Goal: Task Accomplishment & Management: Use online tool/utility

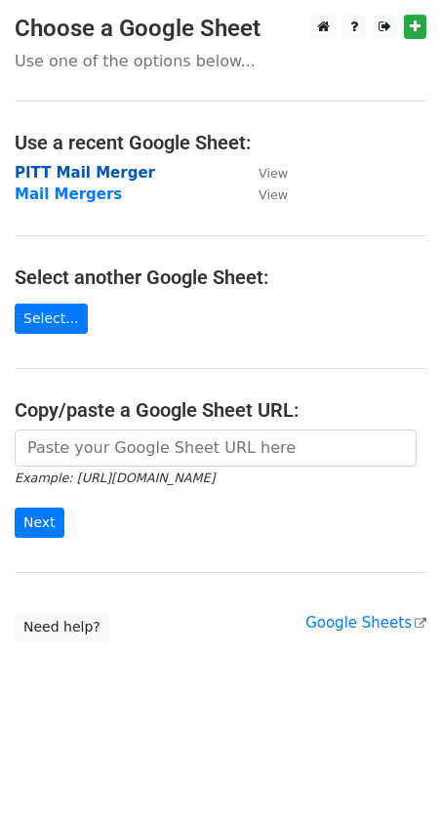
click at [40, 180] on strong "PITT Mail Merger" at bounding box center [85, 173] width 141 height 18
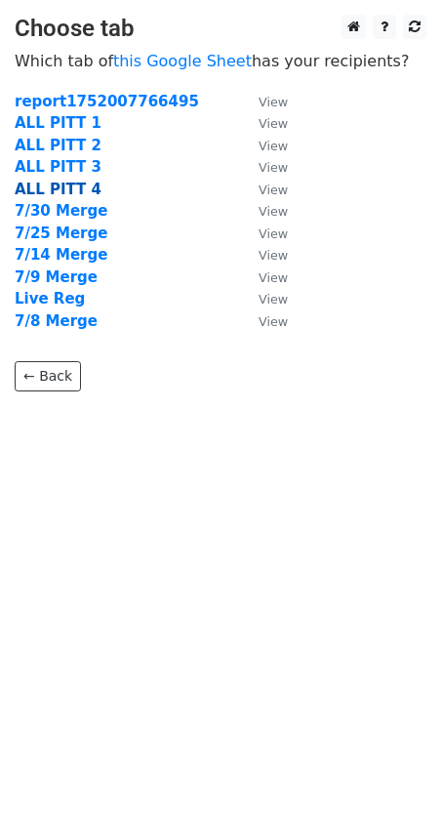
click at [63, 190] on strong "ALL PITT 4" at bounding box center [58, 190] width 87 height 18
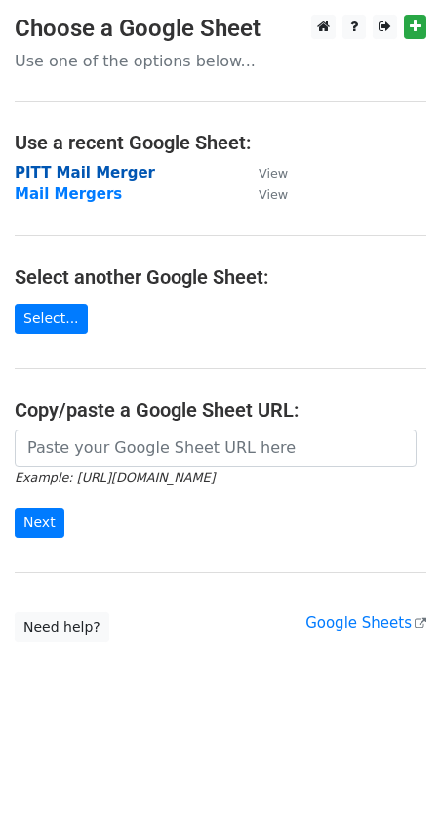
click at [60, 175] on strong "PITT Mail Merger" at bounding box center [85, 173] width 141 height 18
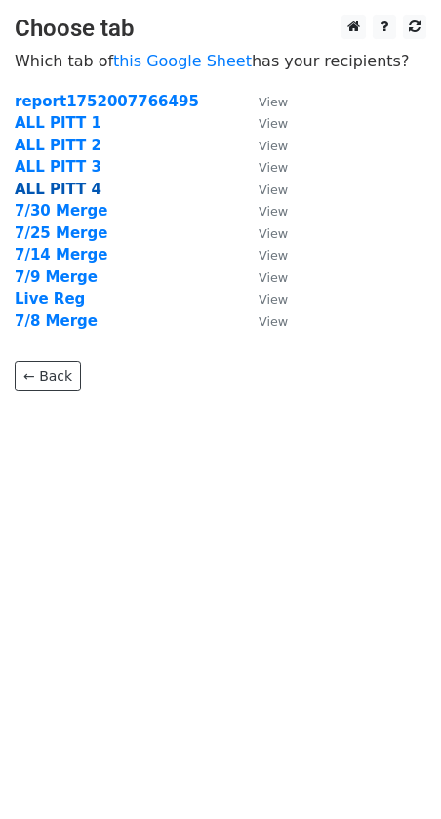
click at [60, 190] on strong "ALL PITT 4" at bounding box center [58, 190] width 87 height 18
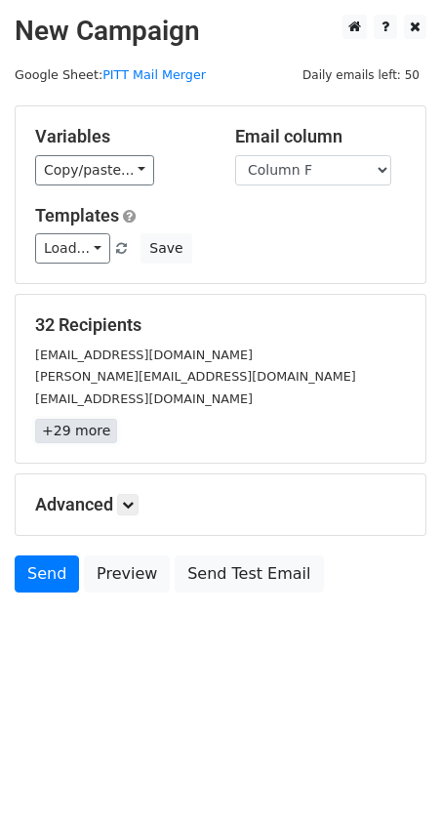
click at [61, 427] on link "+29 more" at bounding box center [76, 431] width 82 height 24
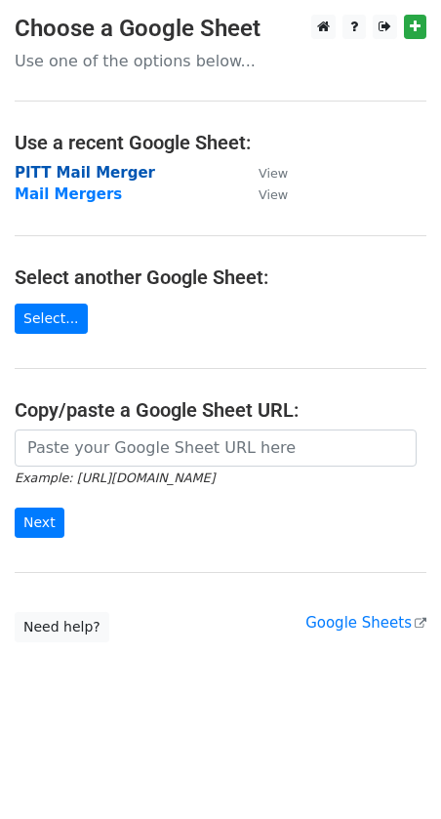
click at [126, 174] on strong "PITT Mail Merger" at bounding box center [85, 173] width 141 height 18
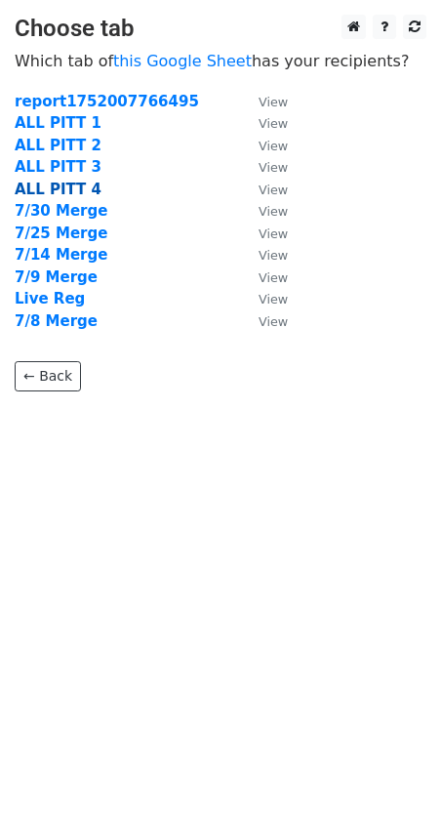
click at [62, 195] on strong "ALL PITT 4" at bounding box center [58, 190] width 87 height 18
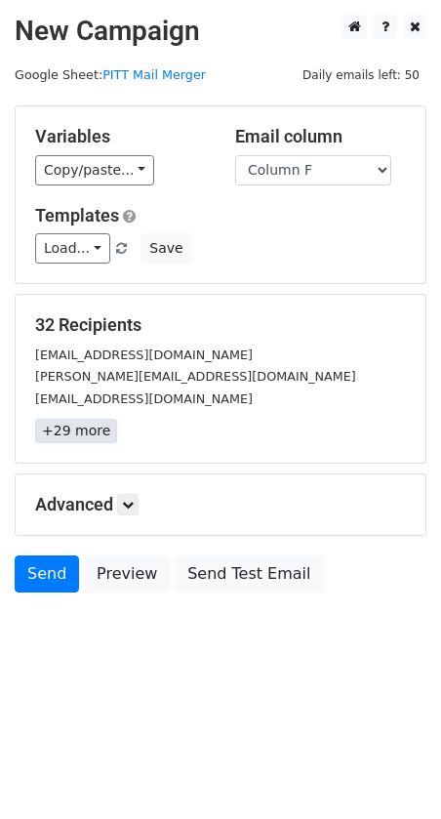
click at [94, 430] on link "+29 more" at bounding box center [76, 431] width 82 height 24
